Goal: Transaction & Acquisition: Purchase product/service

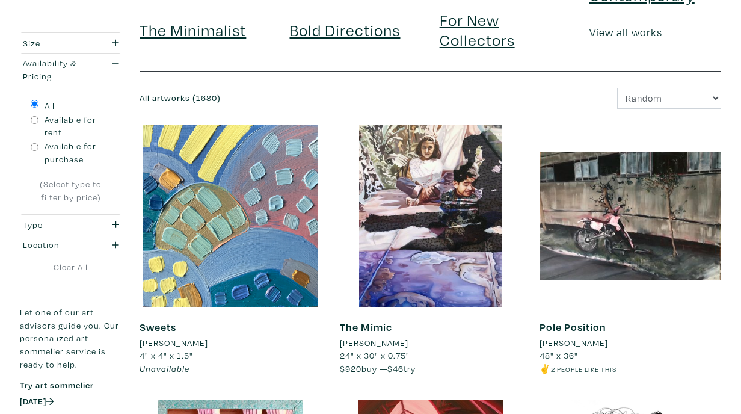
scroll to position [151, 0]
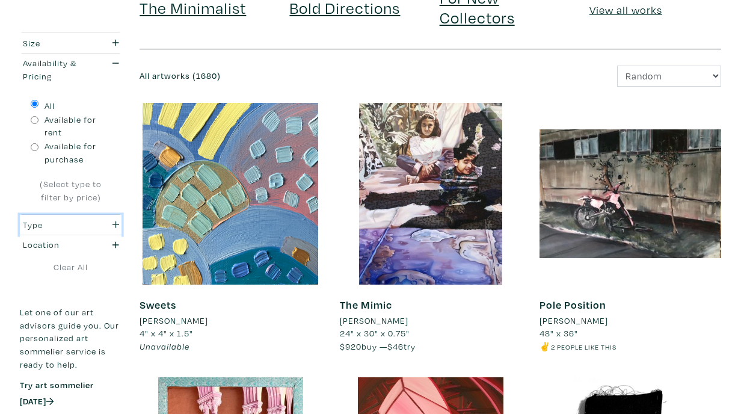
click at [91, 224] on div "Type" at bounding box center [57, 224] width 86 height 13
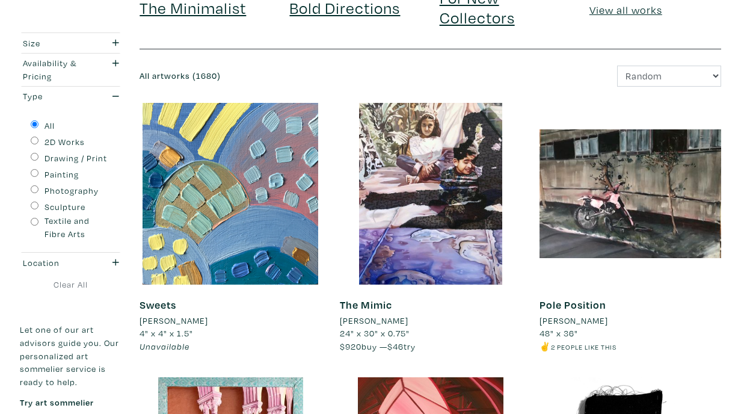
click at [36, 175] on input "Painting" at bounding box center [35, 173] width 8 height 8
radio input "true"
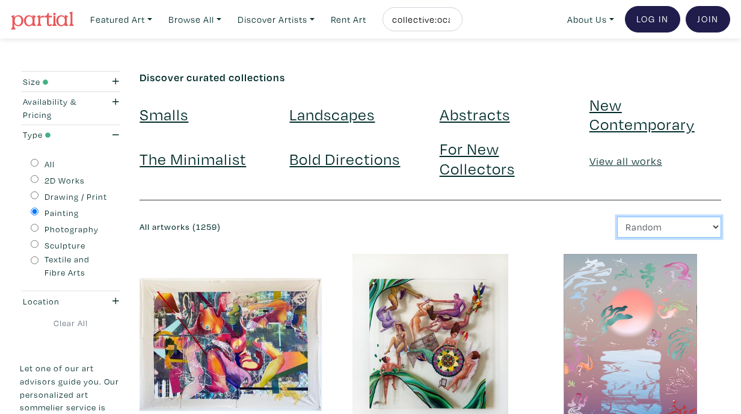
click at [650, 226] on select "Newest Random Price: Low to High Price: High to Low" at bounding box center [669, 227] width 104 height 21
select select "price_desc"
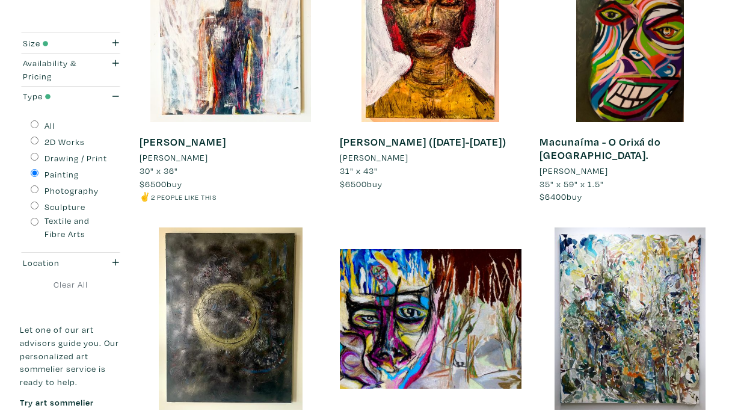
scroll to position [449, 0]
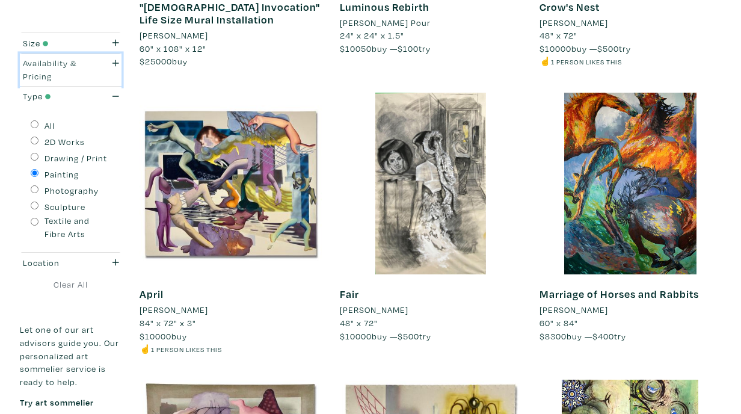
click at [75, 76] on div "Availability & Pricing" at bounding box center [57, 70] width 68 height 26
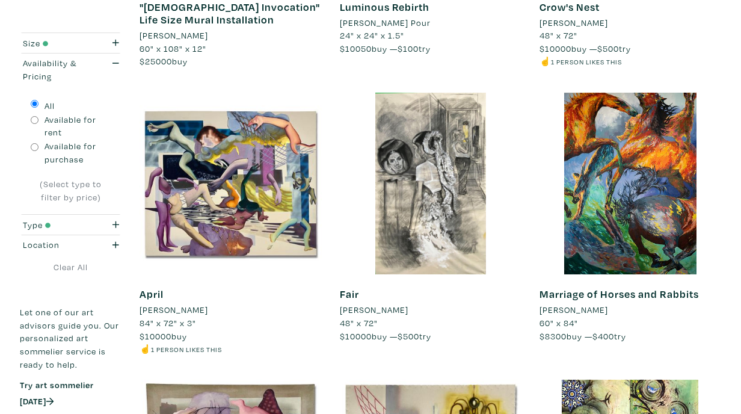
click at [73, 185] on div "(Select type to filter by price)" at bounding box center [71, 190] width 80 height 26
click at [85, 221] on div "Type" at bounding box center [57, 224] width 68 height 13
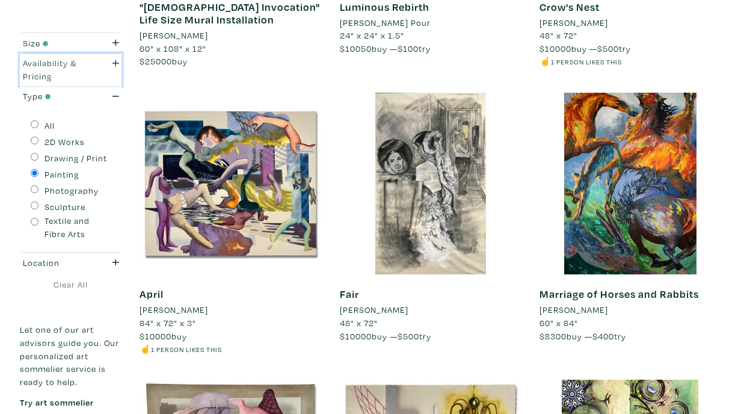
click at [93, 73] on div "Availability & Pricing" at bounding box center [57, 70] width 86 height 26
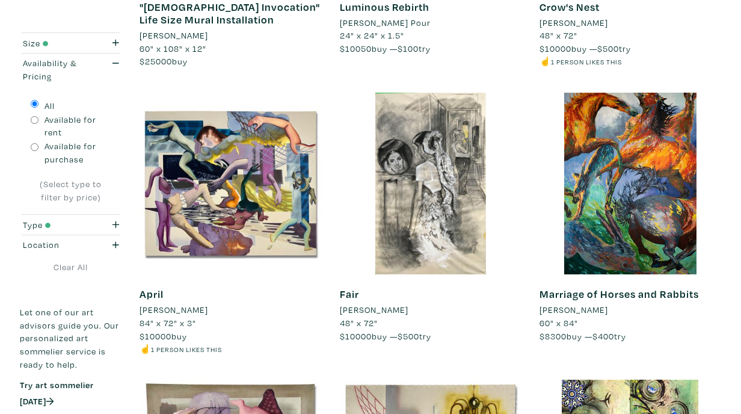
click at [69, 143] on label "Available for purchase" at bounding box center [78, 153] width 67 height 26
click at [39, 143] on input "Available for purchase" at bounding box center [35, 147] width 8 height 8
radio input "true"
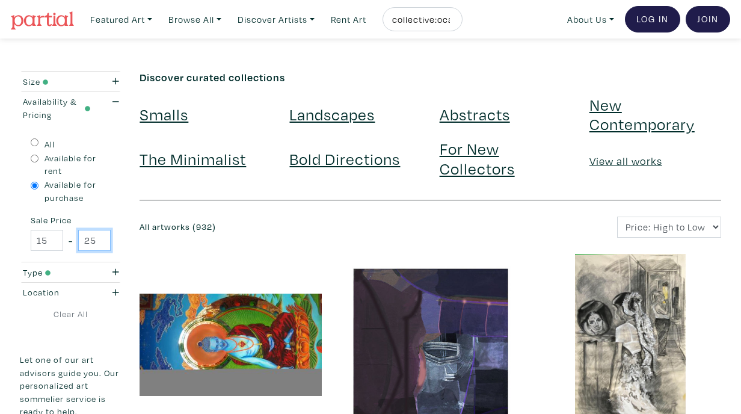
click at [88, 237] on input "25000" at bounding box center [94, 240] width 32 height 21
type input "2"
type input "2200"
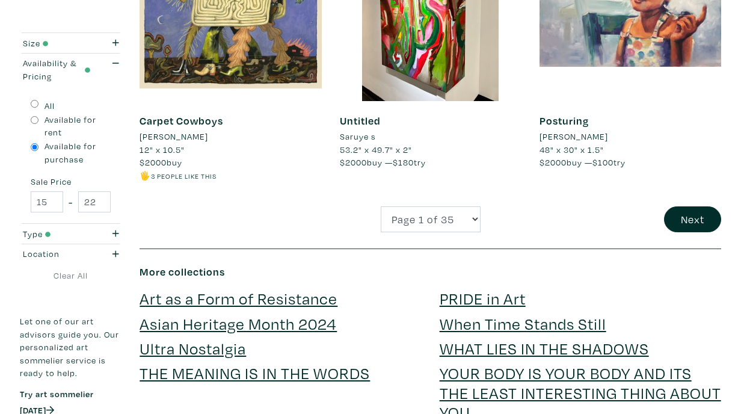
scroll to position [2329, 0]
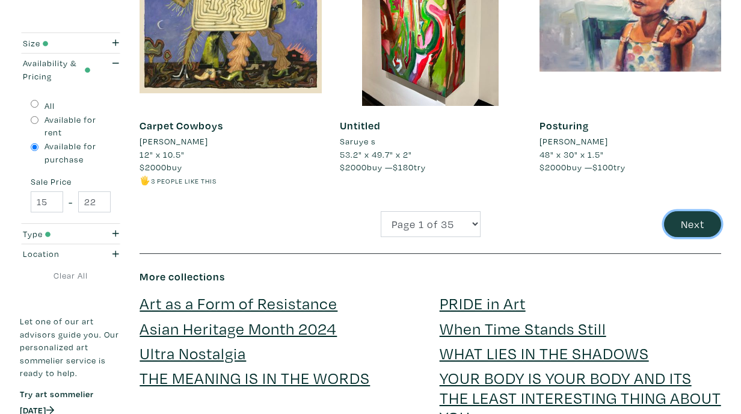
click at [685, 219] on button "Next" at bounding box center [692, 224] width 57 height 26
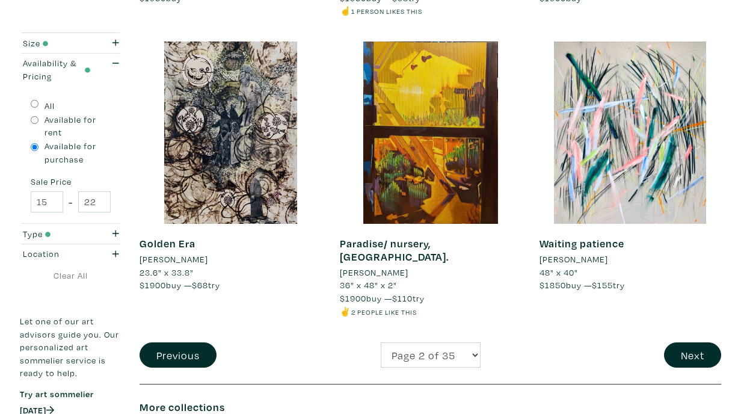
scroll to position [2209, 0]
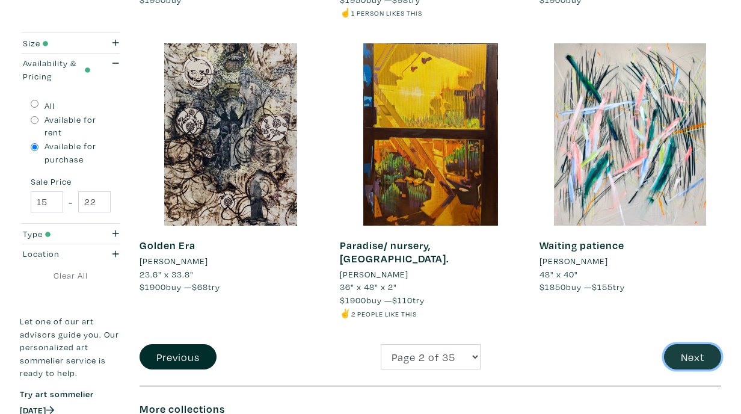
click at [694, 348] on button "Next" at bounding box center [692, 357] width 57 height 26
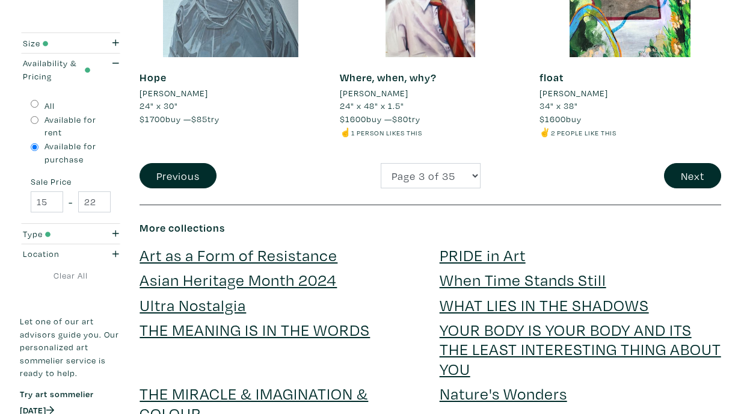
scroll to position [2397, 0]
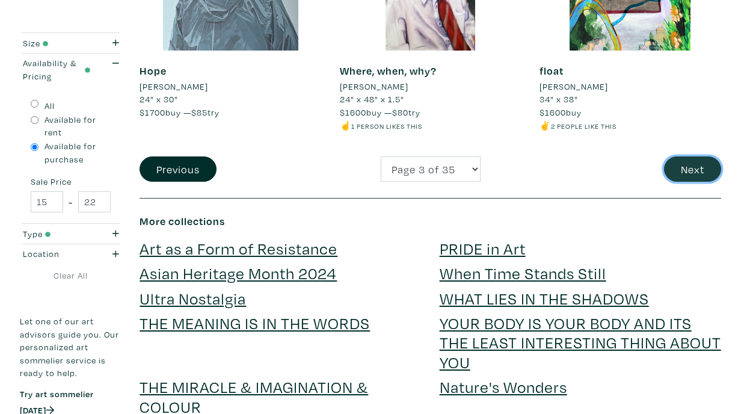
click at [697, 169] on button "Next" at bounding box center [692, 169] width 57 height 26
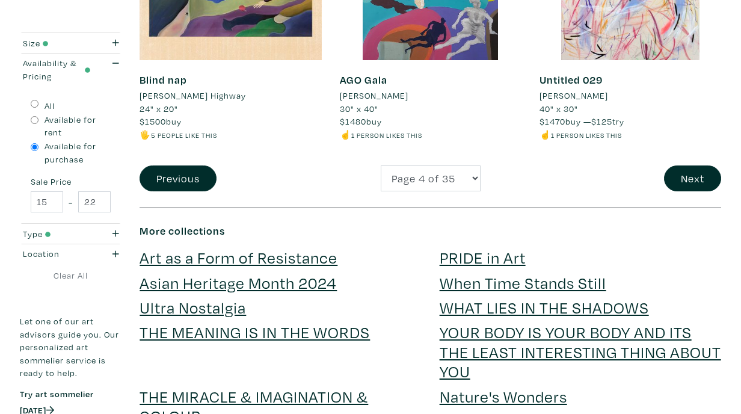
scroll to position [2377, 0]
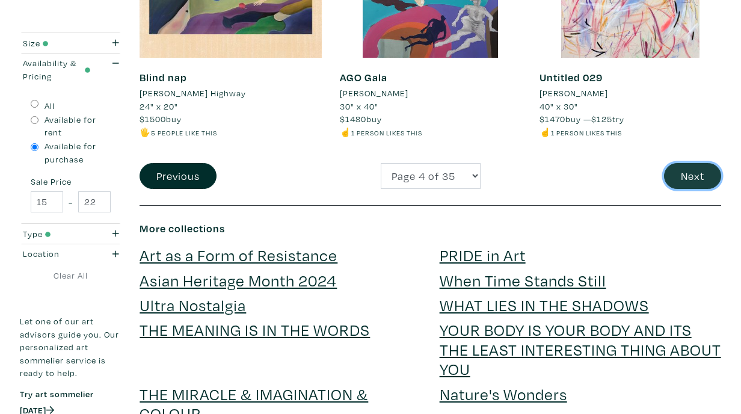
click at [706, 176] on button "Next" at bounding box center [692, 176] width 57 height 26
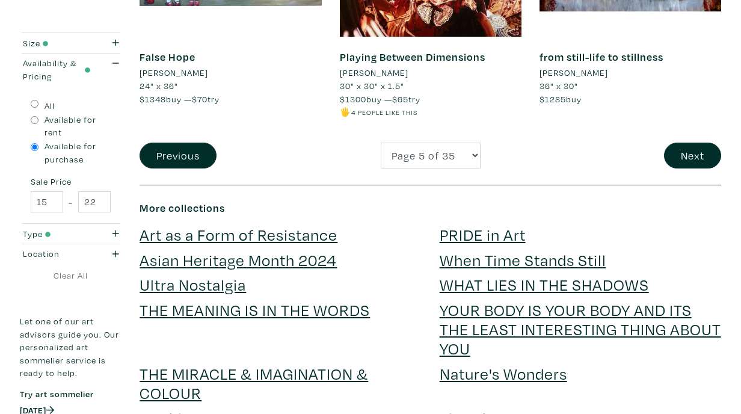
scroll to position [2423, 0]
